Goal: Find contact information

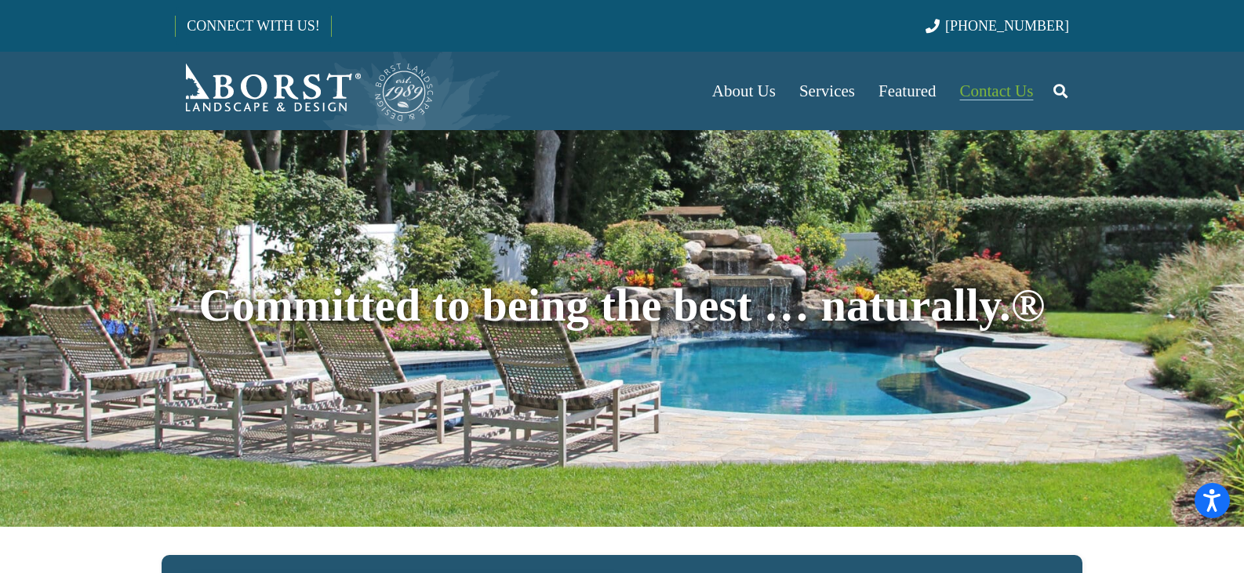
click at [1003, 96] on span "Contact Us" at bounding box center [997, 91] width 74 height 19
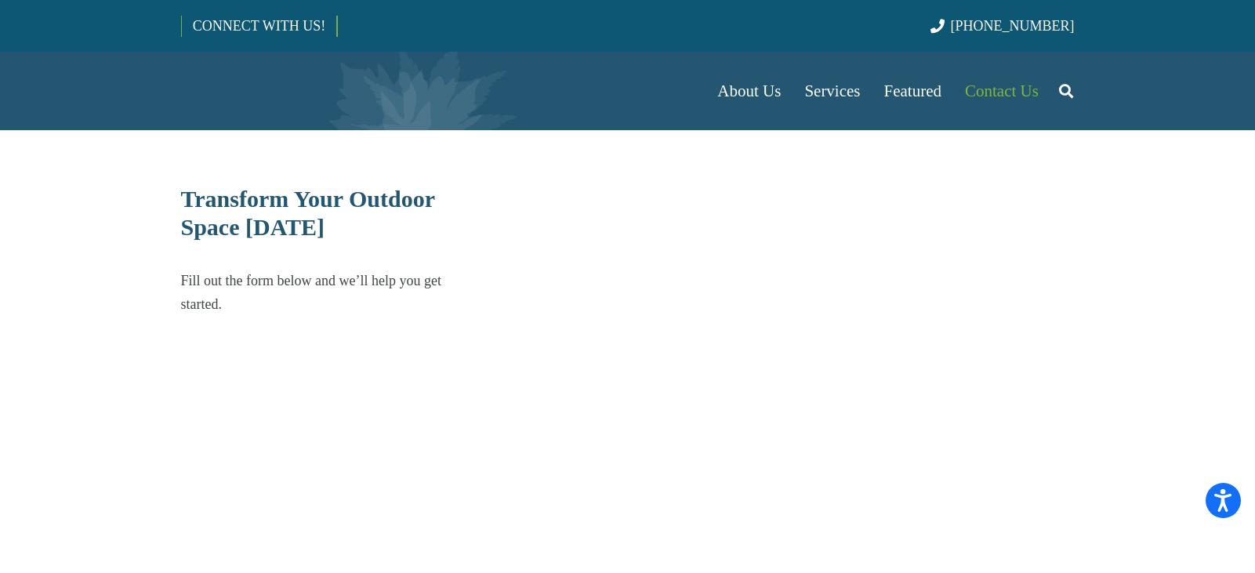
select select "******"
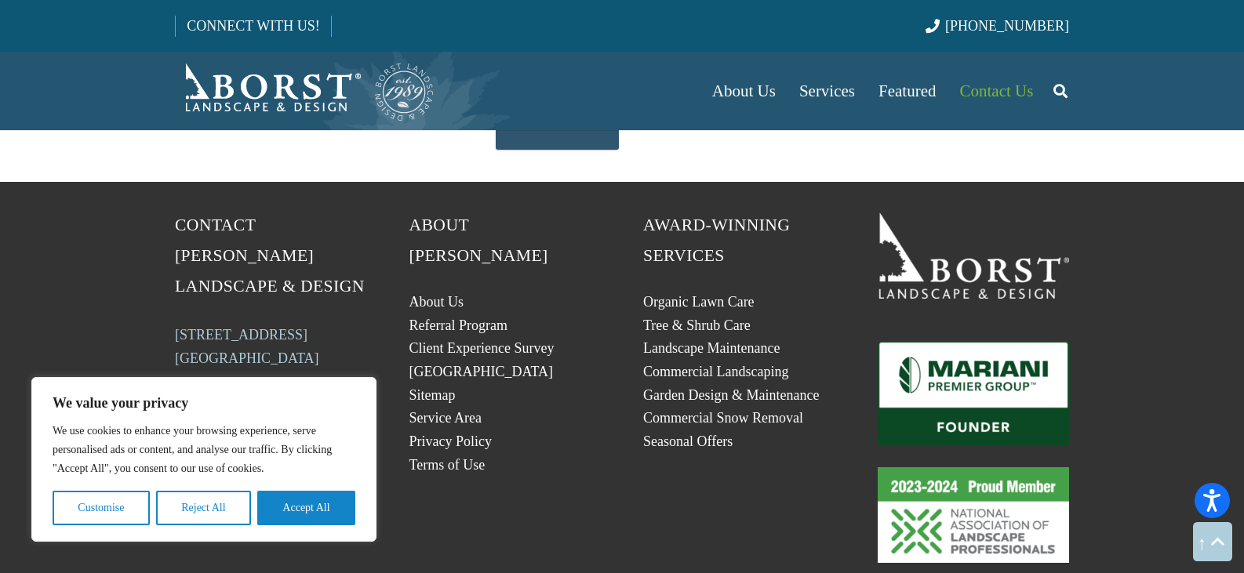
scroll to position [706, 0]
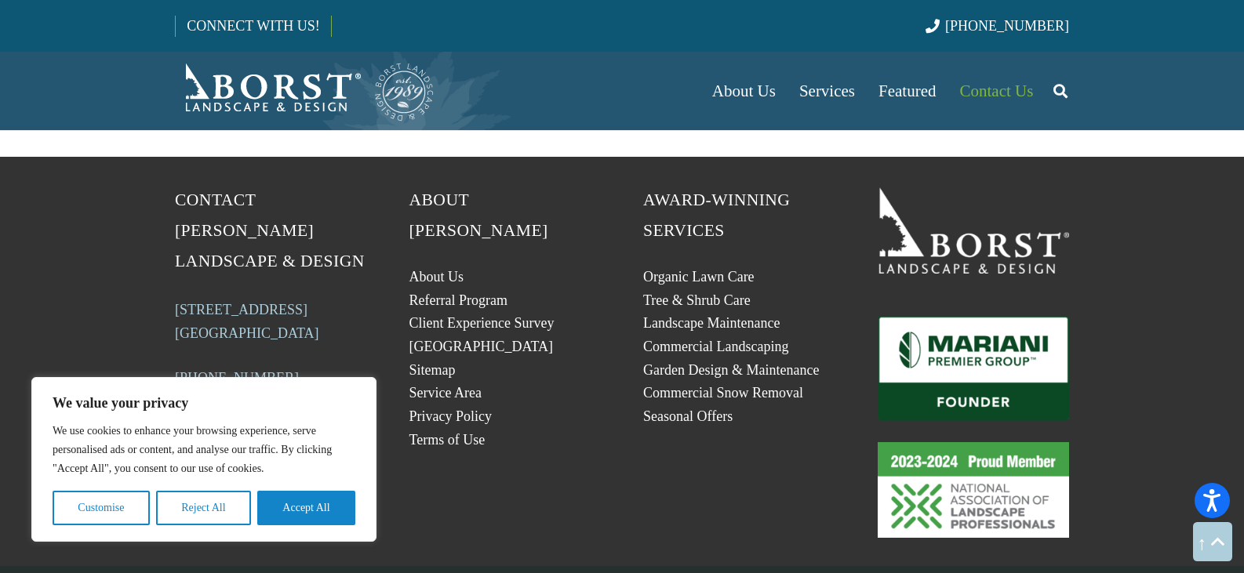
drag, startPoint x: 318, startPoint y: 306, endPoint x: 173, endPoint y: 276, distance: 148.1
click at [173, 276] on div "Contact [PERSON_NAME] Landscape & Design [STREET_ADDRESS] (201) 254-5740 NJHIC#…" at bounding box center [271, 361] width 234 height 353
copy link "[STREET_ADDRESS]"
drag, startPoint x: 285, startPoint y: 346, endPoint x: 157, endPoint y: 343, distance: 127.8
click at [157, 343] on div "Contact [PERSON_NAME] Landscape & Design [STREET_ADDRESS] (201) 254-5740 NJHIC#…" at bounding box center [271, 361] width 234 height 353
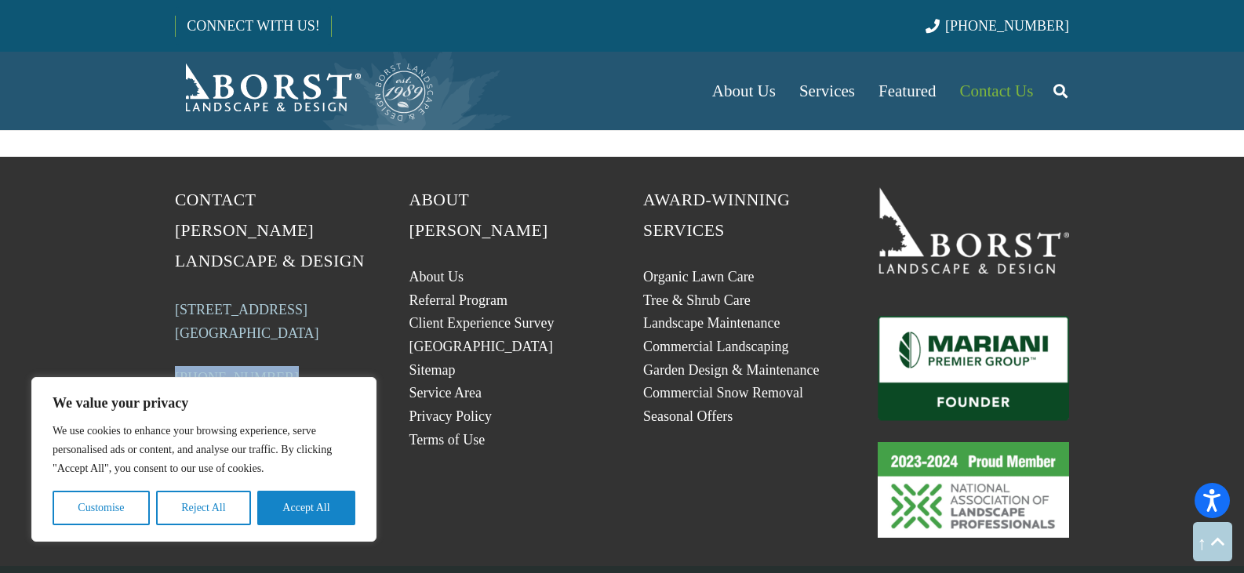
copy link "[PHONE_NUMBER]"
click at [459, 562] on section "Contact [PERSON_NAME] Landscape & Design [STREET_ADDRESS] (201) 254-5740 NJHIC#…" at bounding box center [622, 361] width 1244 height 409
drag, startPoint x: 86, startPoint y: 551, endPoint x: 89, endPoint y: 543, distance: 9.2
click at [86, 551] on section "Contact [PERSON_NAME] Landscape & Design [STREET_ADDRESS] (201) 254-5740 NJHIC#…" at bounding box center [622, 361] width 1244 height 409
